Goal: Task Accomplishment & Management: Use online tool/utility

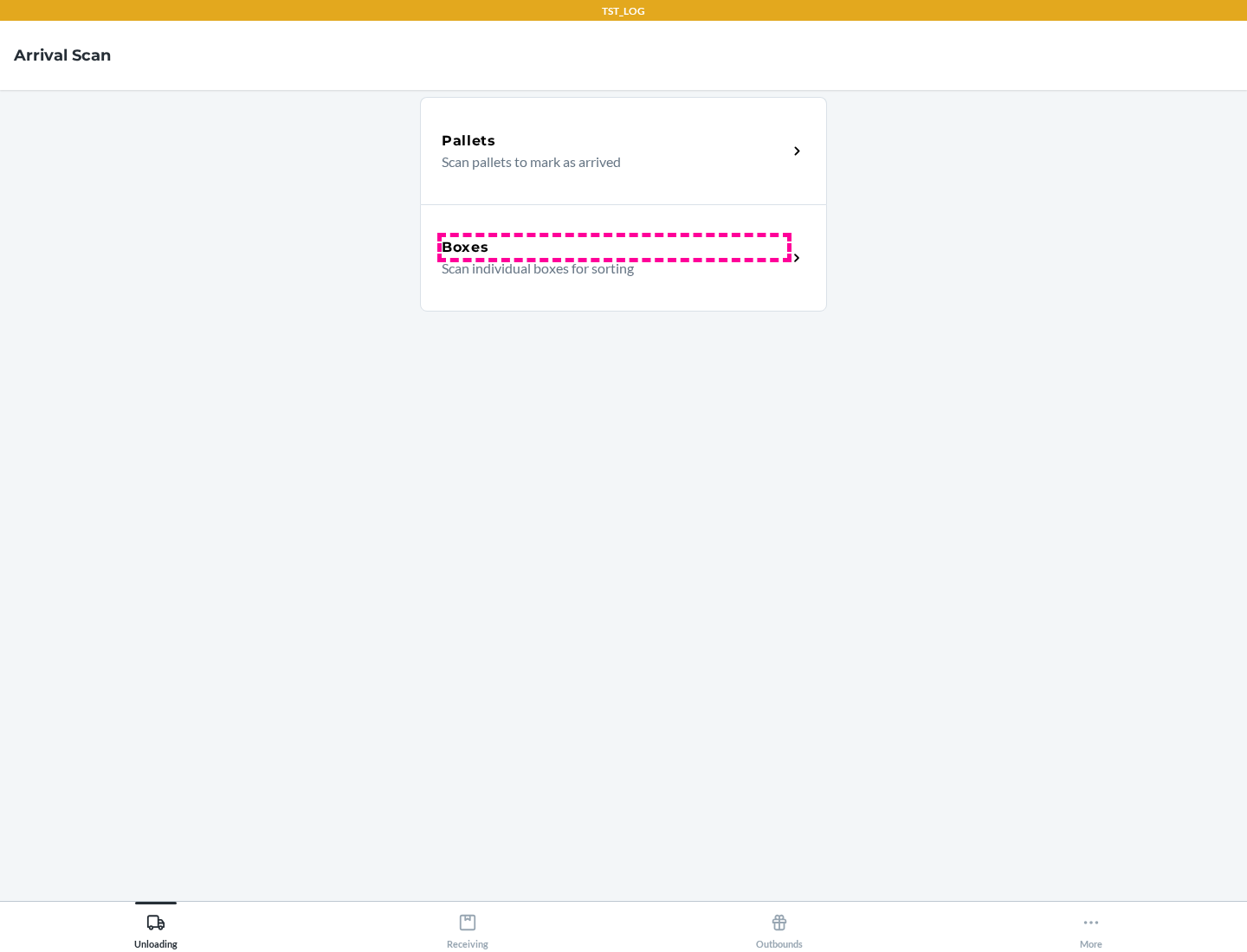
click at [614, 248] on div "Boxes" at bounding box center [613, 247] width 345 height 21
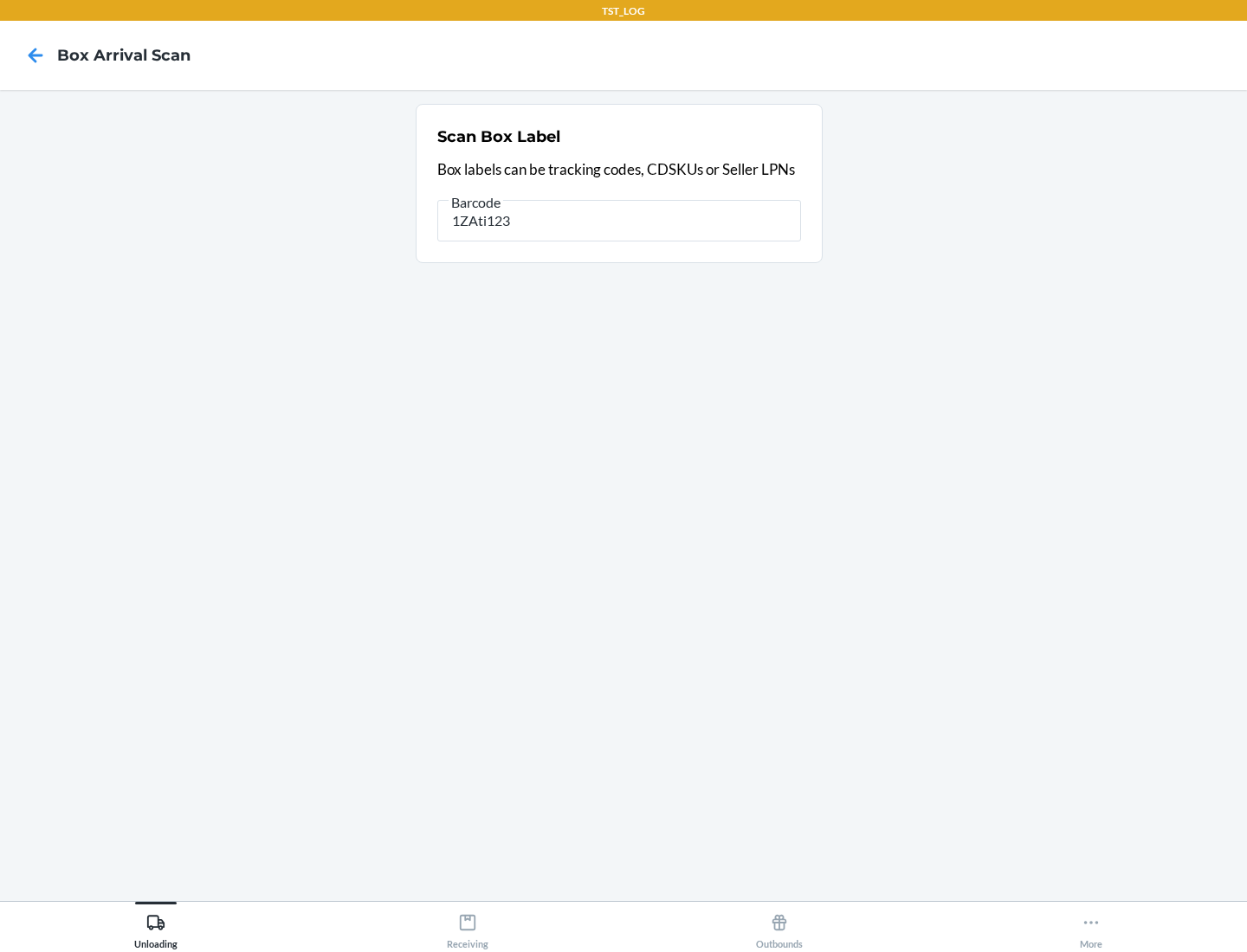
type input "1ZAti123"
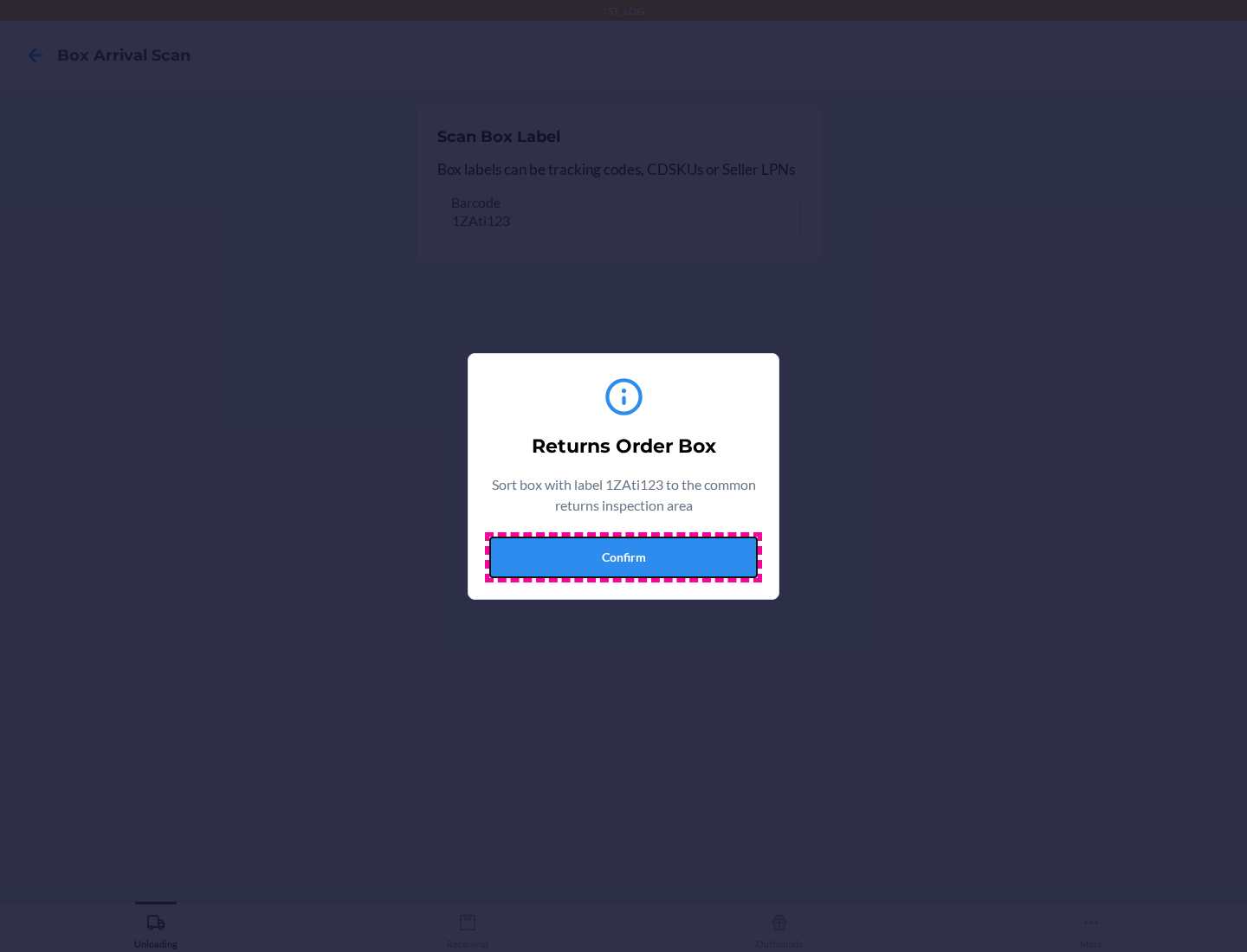
click at [624, 557] on button "Confirm" at bounding box center [623, 557] width 268 height 41
